Goal: Transaction & Acquisition: Purchase product/service

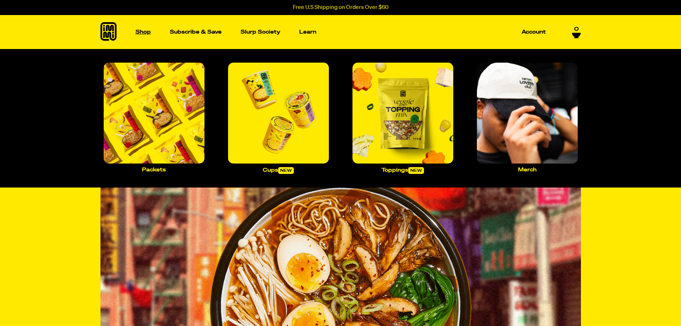
click at [139, 31] on p "Shop" at bounding box center [142, 31] width 15 height 5
click at [160, 128] on img "Main navigation" at bounding box center [154, 113] width 101 height 101
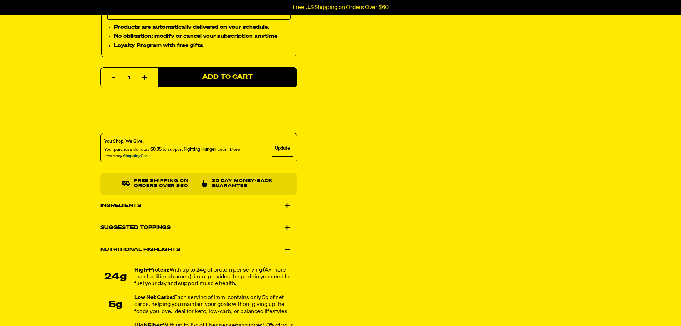
scroll to position [322, 0]
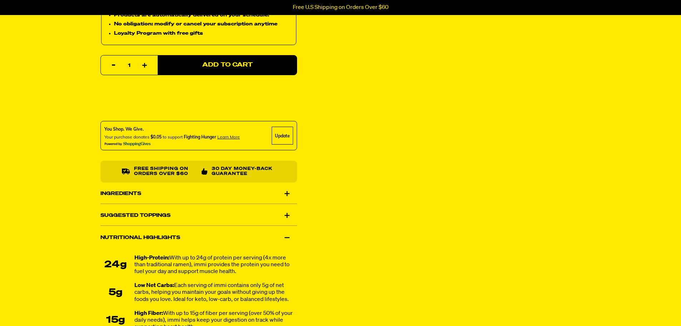
click at [138, 215] on div "Suggested Toppings" at bounding box center [198, 215] width 197 height 20
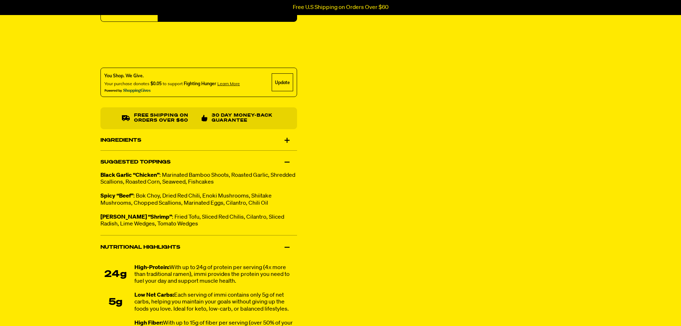
scroll to position [357, 0]
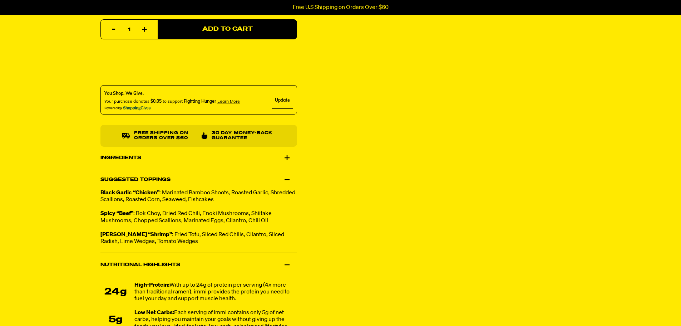
click at [148, 160] on div "Ingredients" at bounding box center [198, 158] width 197 height 20
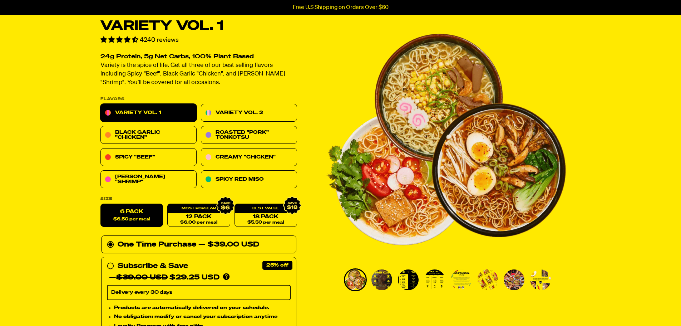
scroll to position [0, 0]
